Goal: Task Accomplishment & Management: Manage account settings

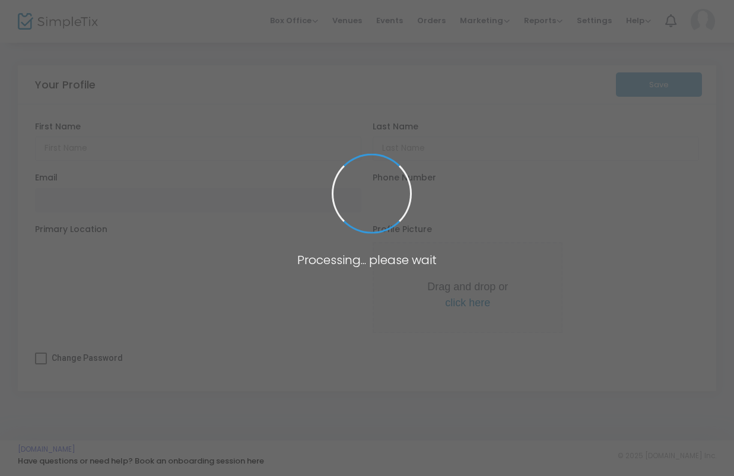
type input "Box Office"
type input "History Alive, Inc."
type input "[EMAIL_ADDRESS][DOMAIN_NAME]"
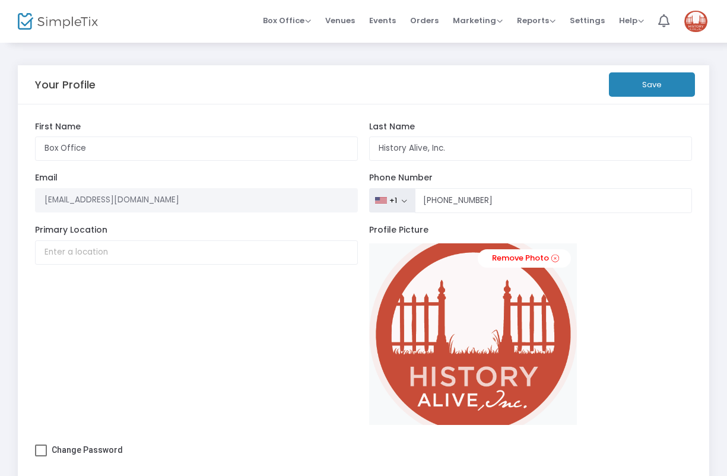
click at [650, 81] on button "Save" at bounding box center [652, 84] width 86 height 24
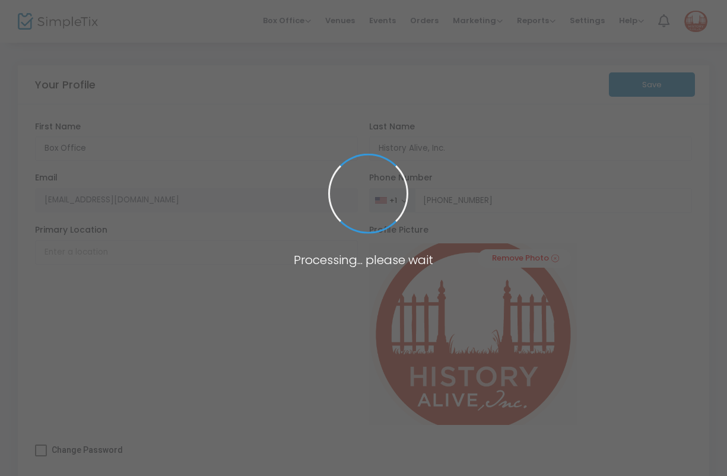
type input "[PHONE_NUMBER]"
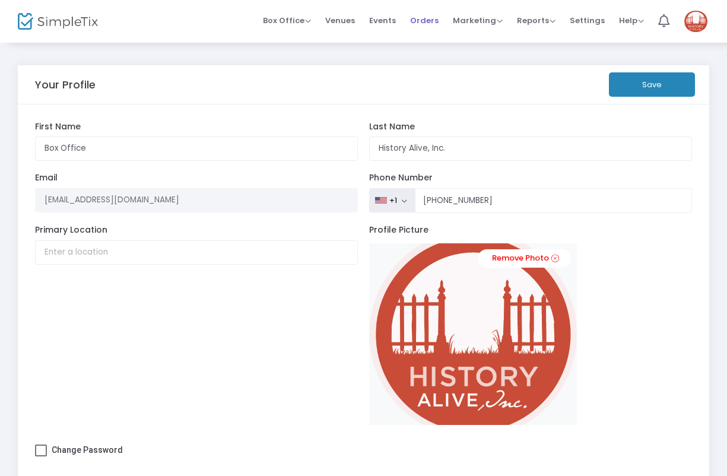
click at [431, 23] on span "Orders" at bounding box center [424, 20] width 28 height 30
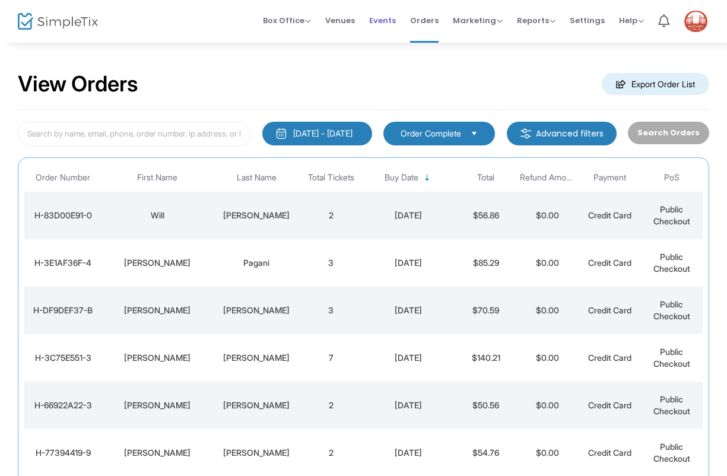
click at [389, 21] on span "Events" at bounding box center [382, 20] width 27 height 30
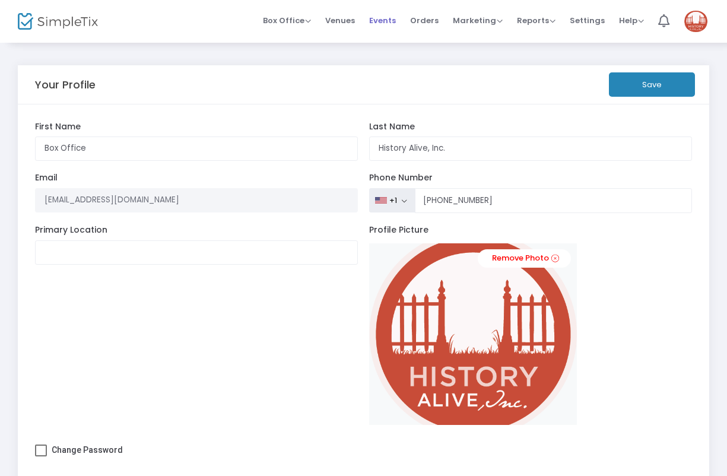
click at [392, 21] on span "Events" at bounding box center [382, 20] width 27 height 30
